Goal: Check status: Check status

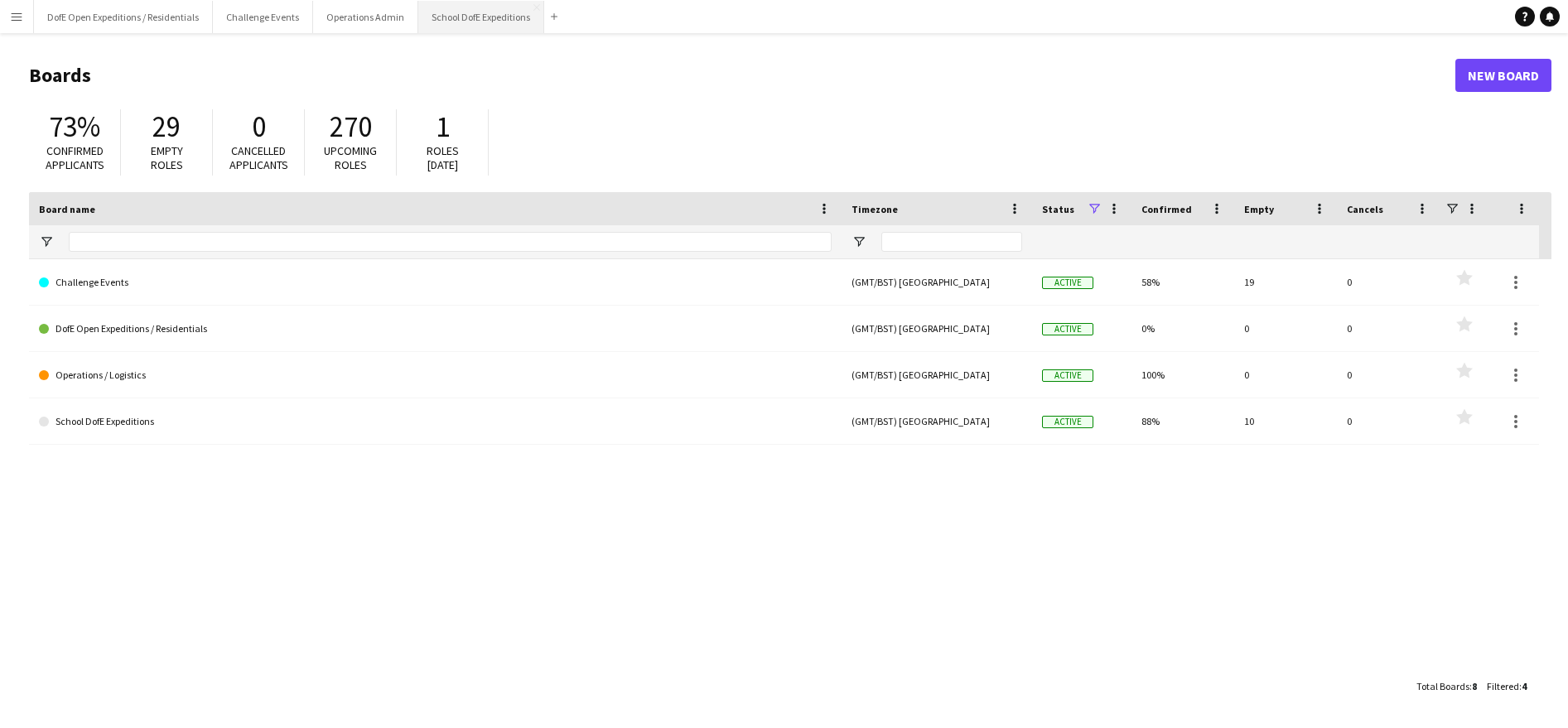
click at [465, 21] on button "School DofE Expeditions Close" at bounding box center [481, 17] width 126 height 32
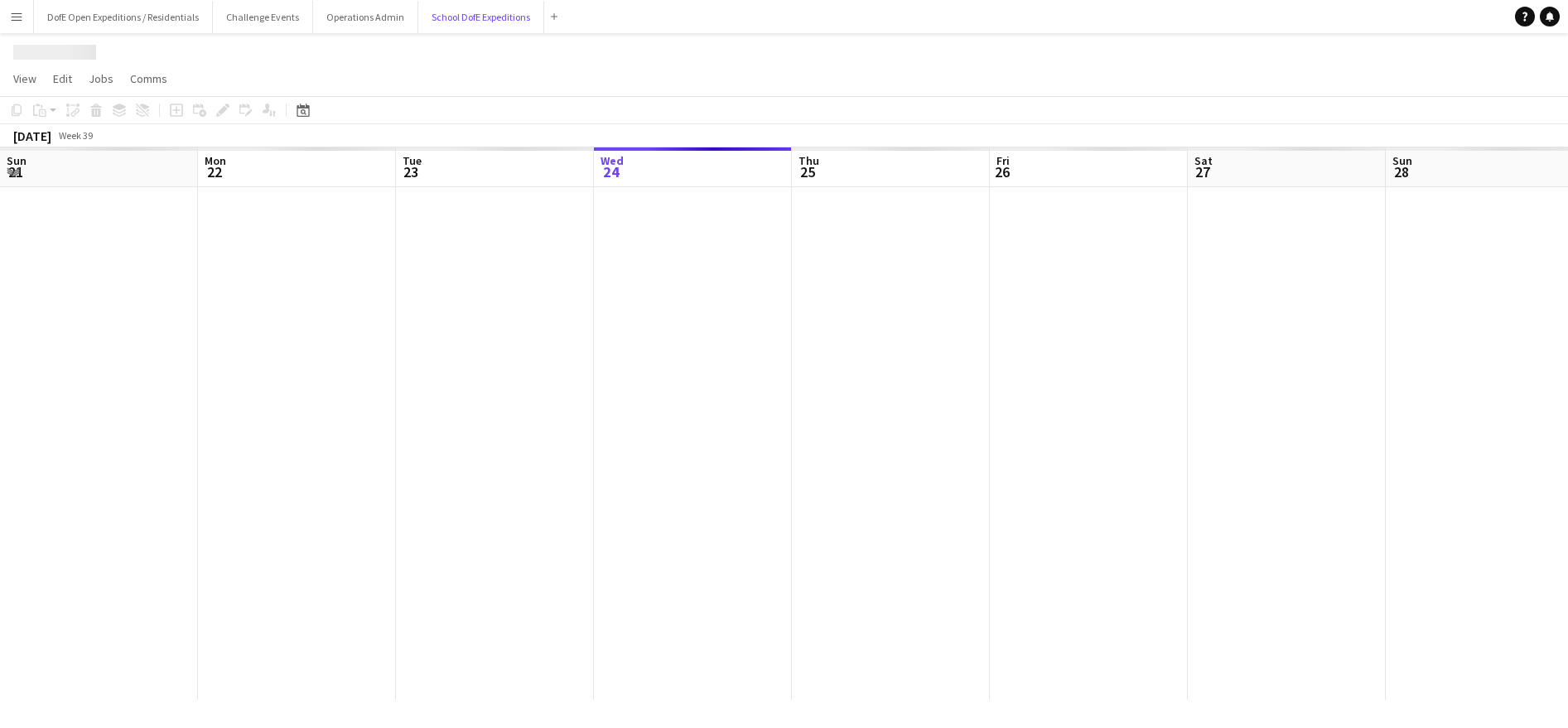
scroll to position [0, 396]
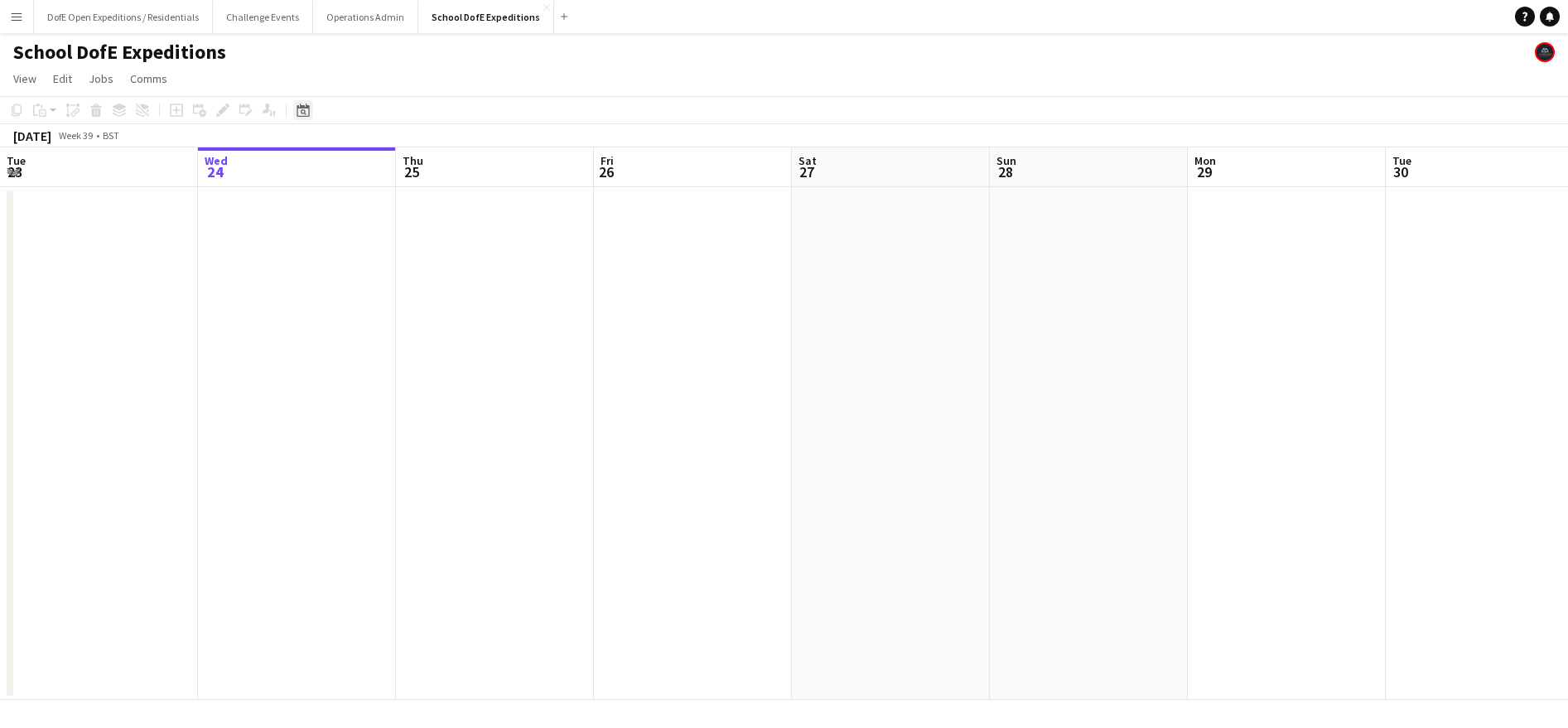
click at [304, 115] on icon "Date picker" at bounding box center [304, 110] width 13 height 13
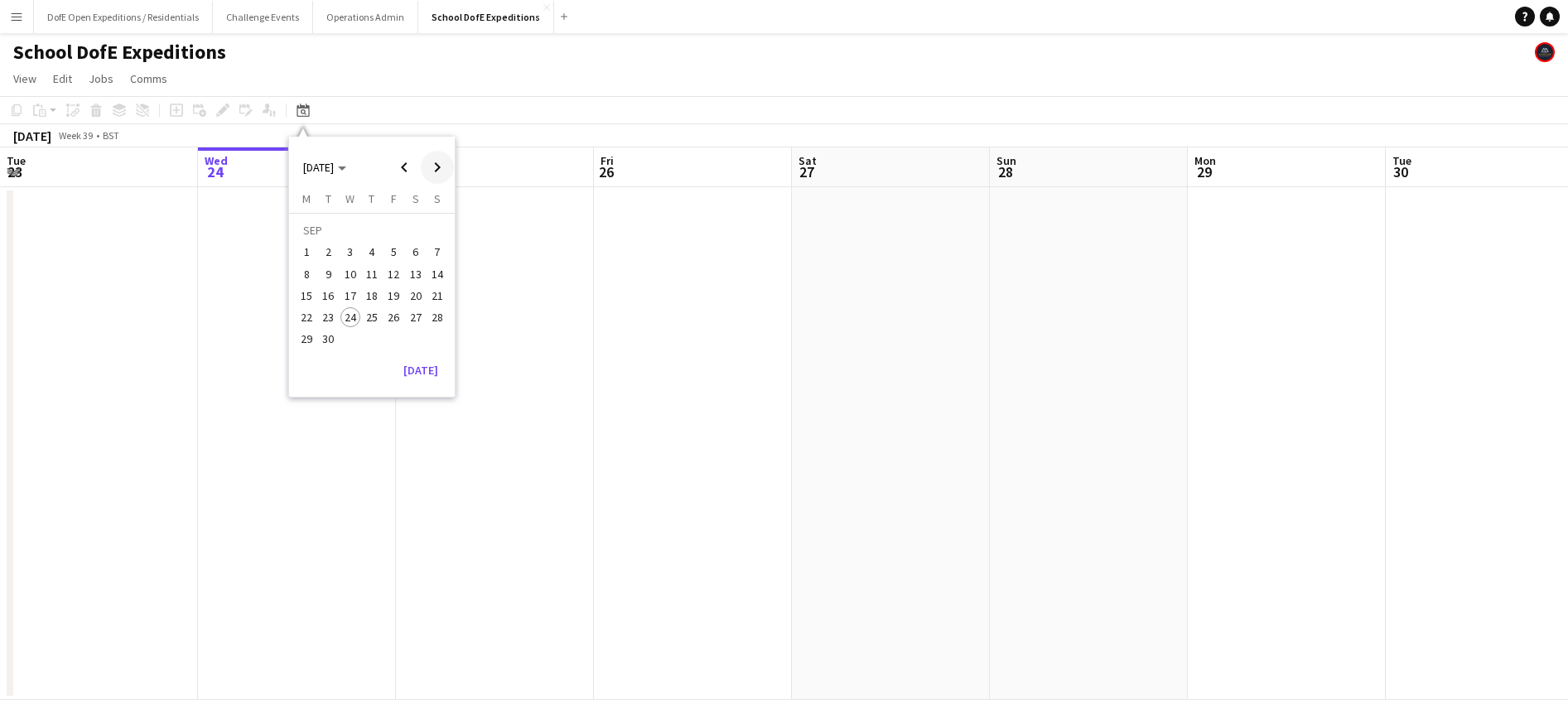
click at [437, 167] on span "Next month" at bounding box center [437, 167] width 33 height 33
click at [437, 166] on span "Next month" at bounding box center [437, 167] width 33 height 33
click at [437, 167] on span "Next month" at bounding box center [437, 167] width 33 height 33
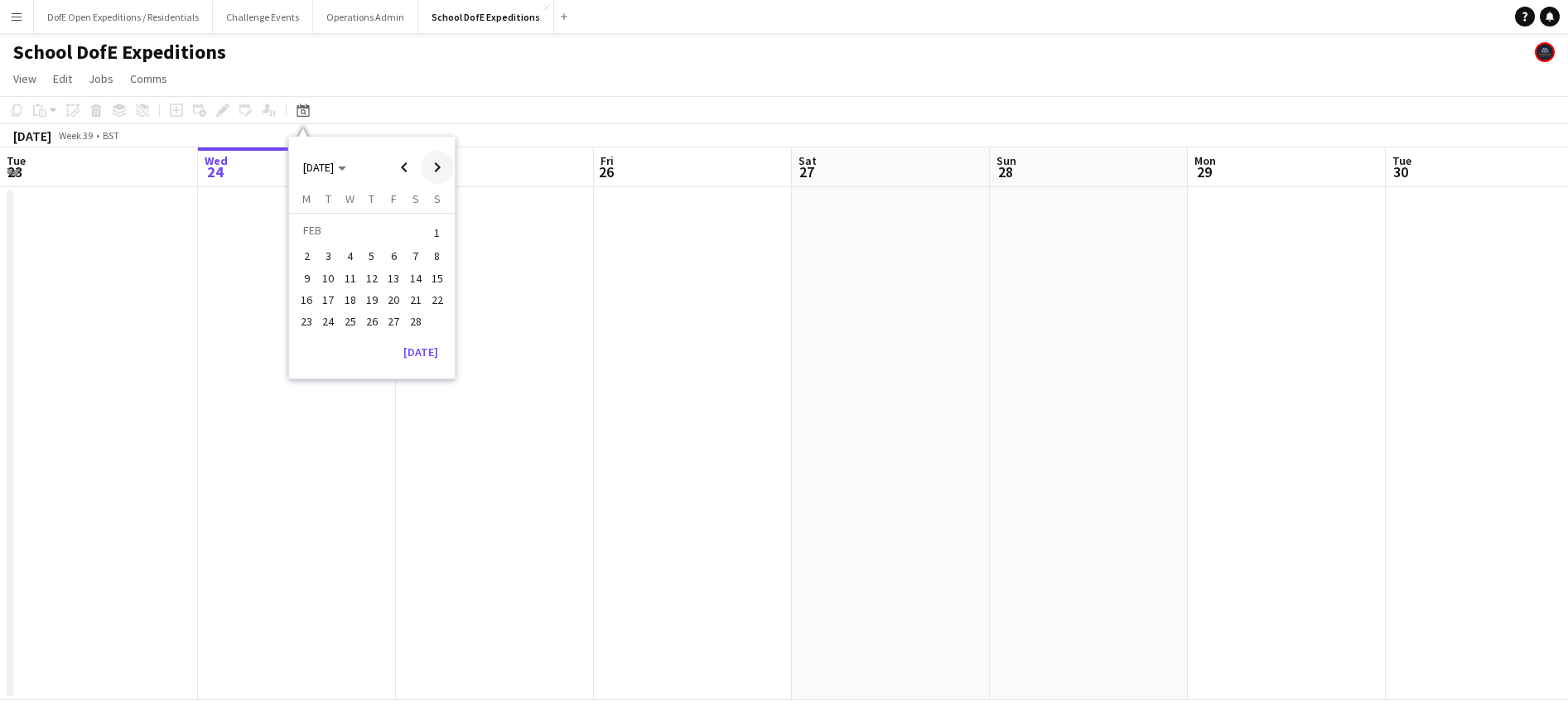
click at [436, 167] on span "Next month" at bounding box center [437, 167] width 33 height 33
click at [402, 305] on button "20" at bounding box center [393, 300] width 22 height 22
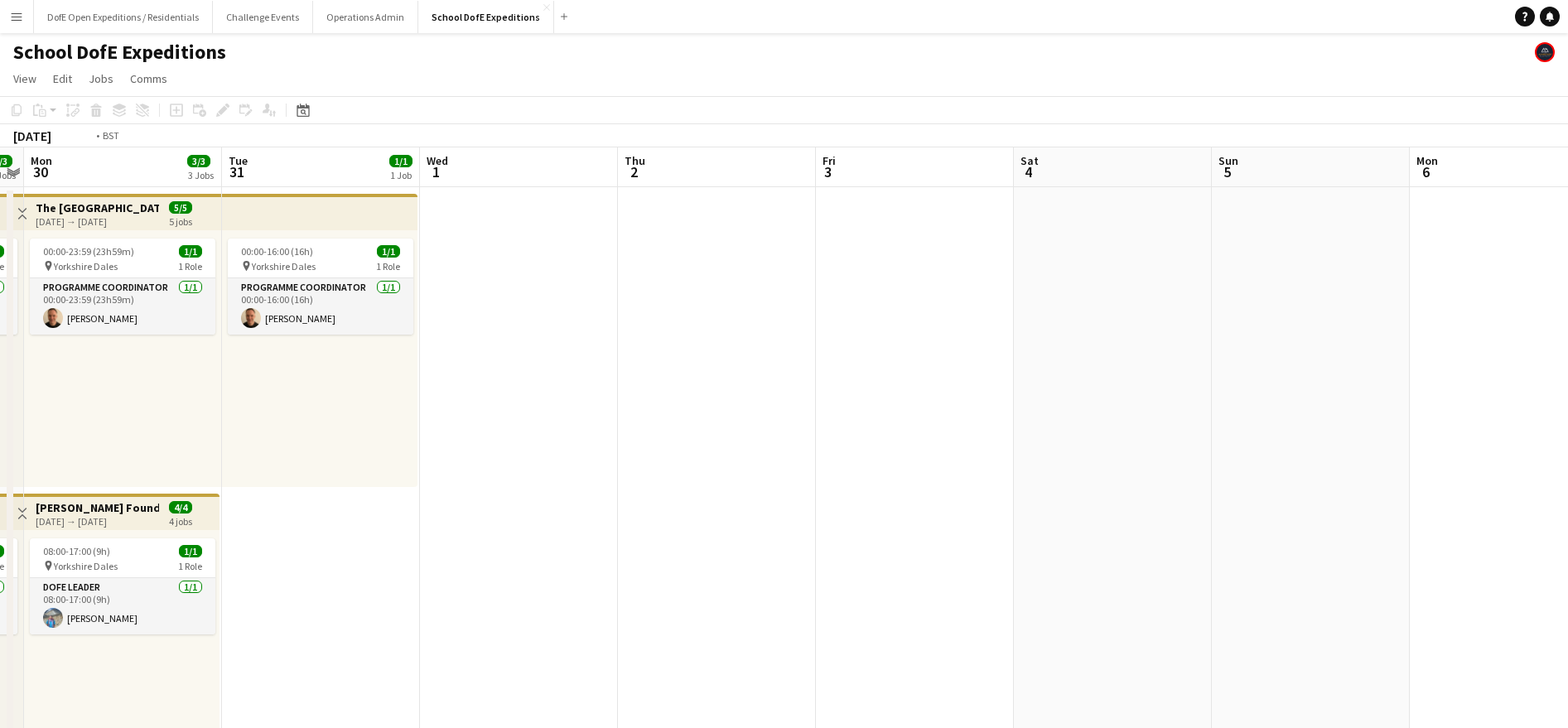
scroll to position [0, 620]
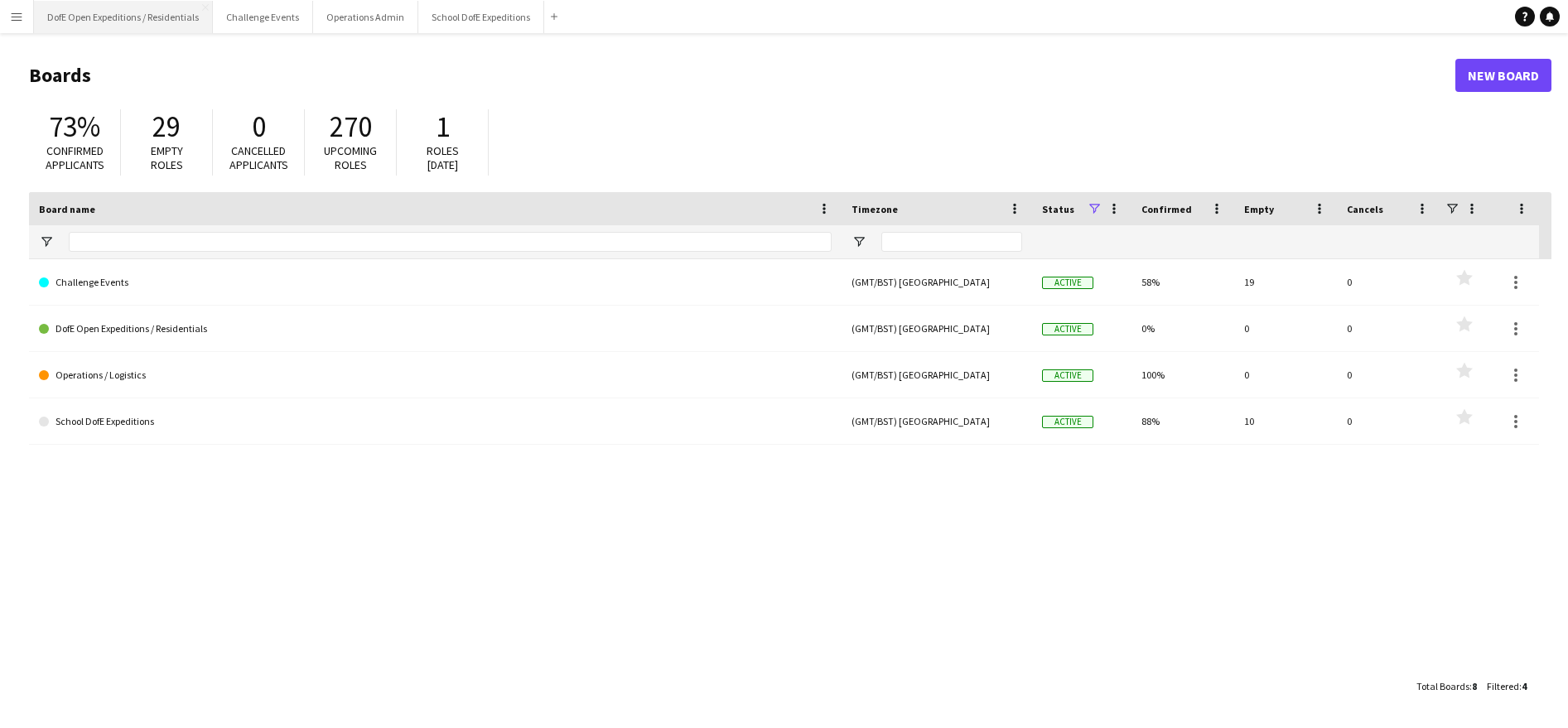
click at [151, 18] on button "DofE Open Expeditions / Residentials Close" at bounding box center [124, 17] width 179 height 32
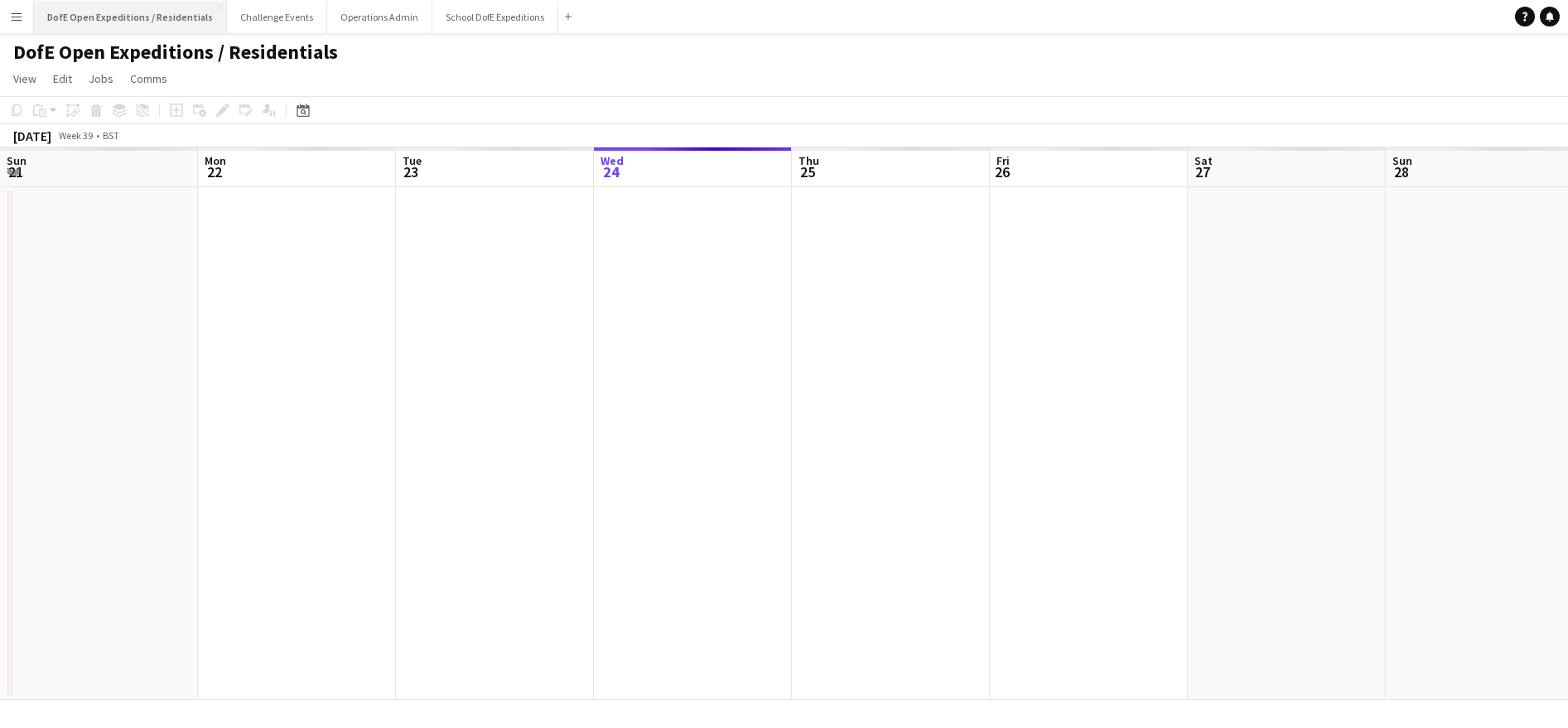
scroll to position [0, 396]
click at [301, 108] on icon "Date picker" at bounding box center [304, 110] width 13 height 13
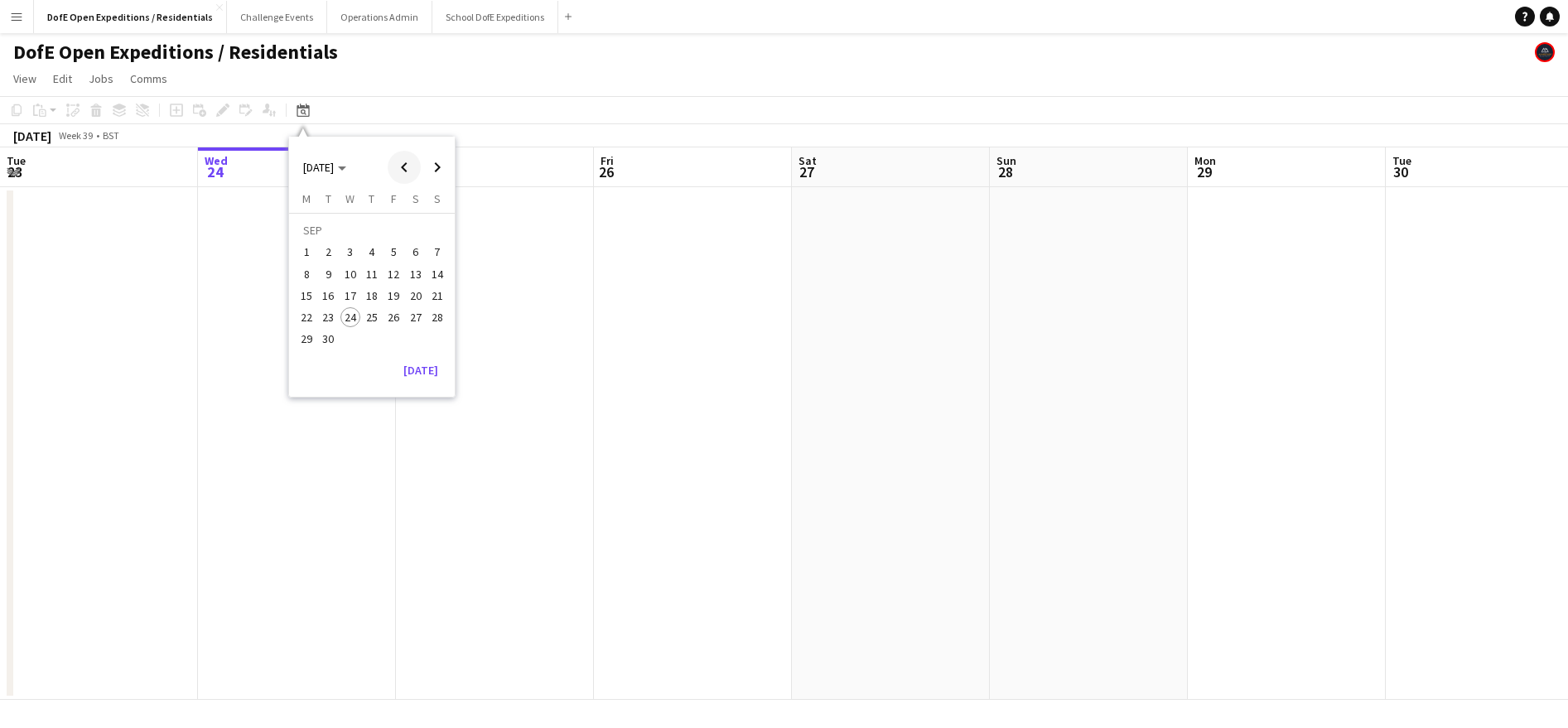
click at [405, 168] on span "Previous month" at bounding box center [403, 167] width 33 height 33
click at [404, 168] on span "Previous month" at bounding box center [403, 167] width 33 height 33
click at [327, 323] on span "27" at bounding box center [328, 321] width 20 height 20
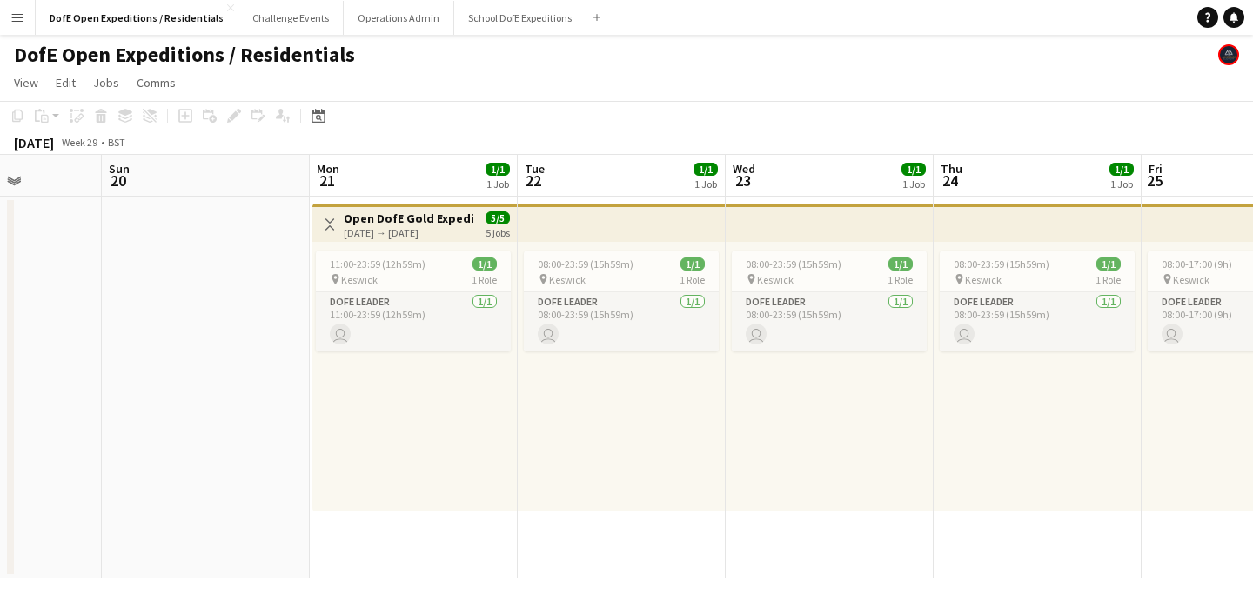
scroll to position [0, 522]
